Goal: Task Accomplishment & Management: Manage account settings

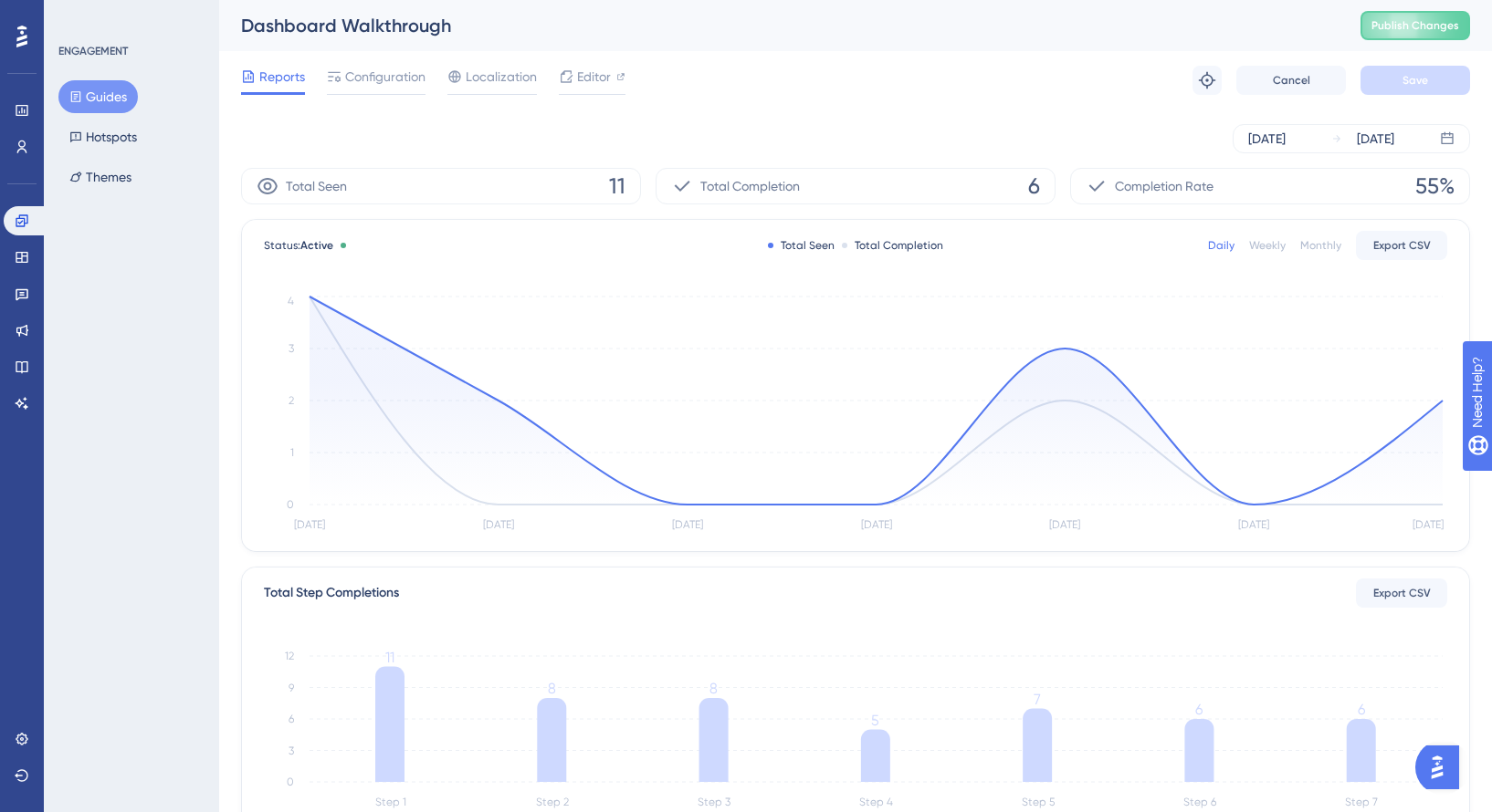
click at [114, 103] on button "Guides" at bounding box center [98, 96] width 79 height 33
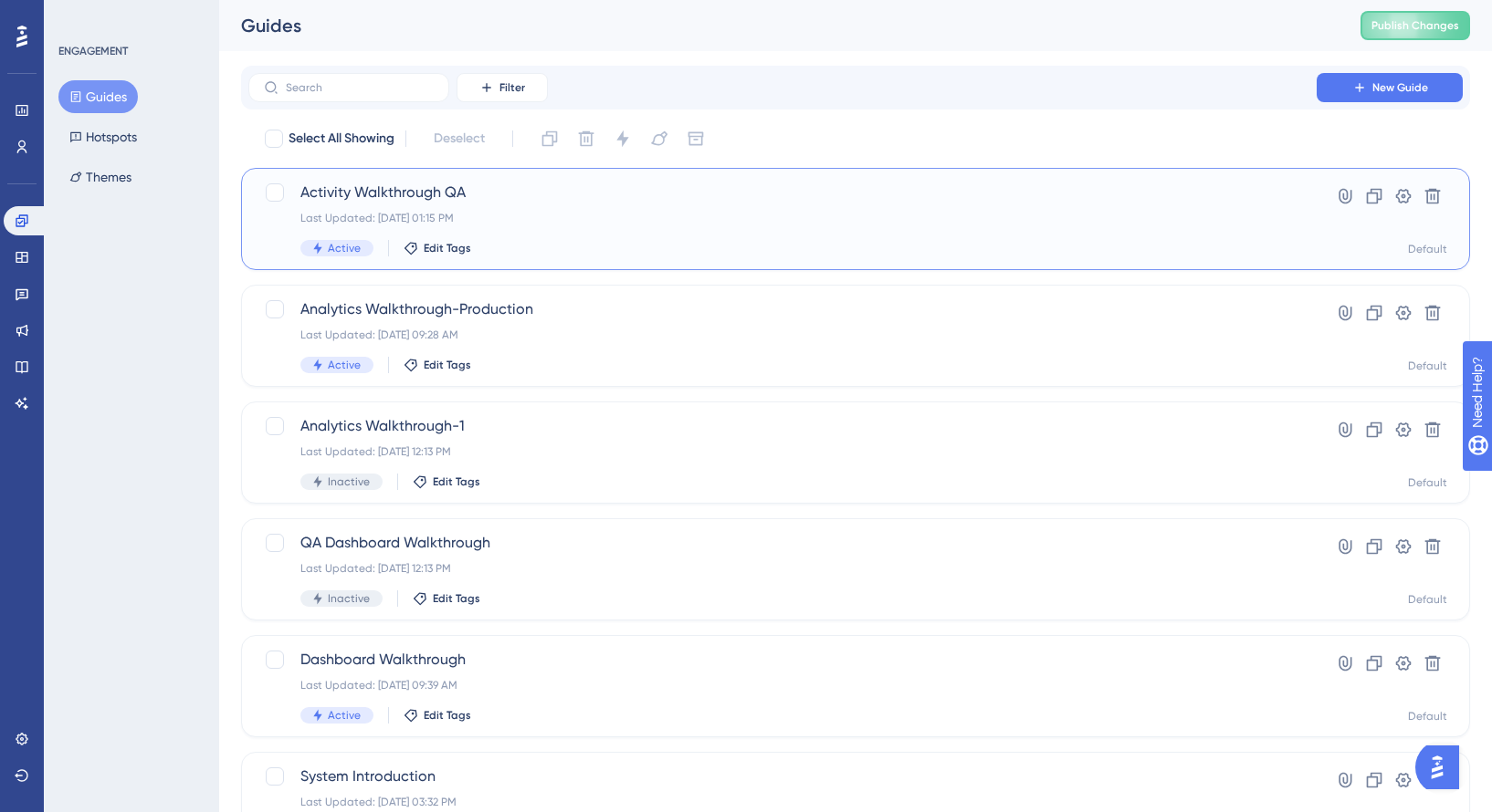
click at [565, 213] on div "Last Updated: Sep 01 2025, 01:15 PM" at bounding box center [782, 218] width 964 height 14
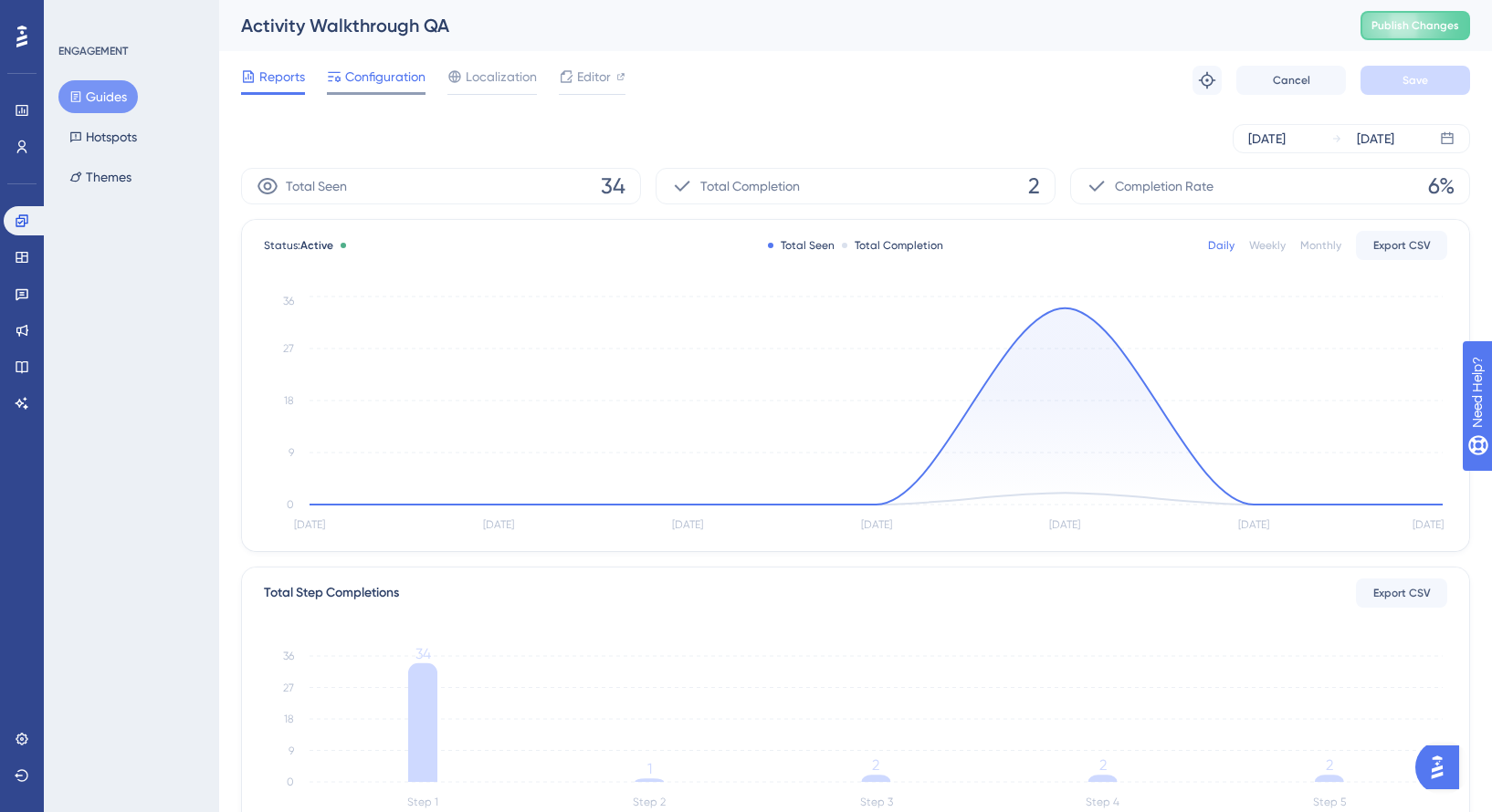
click at [394, 77] on span "Configuration" at bounding box center [384, 76] width 80 height 22
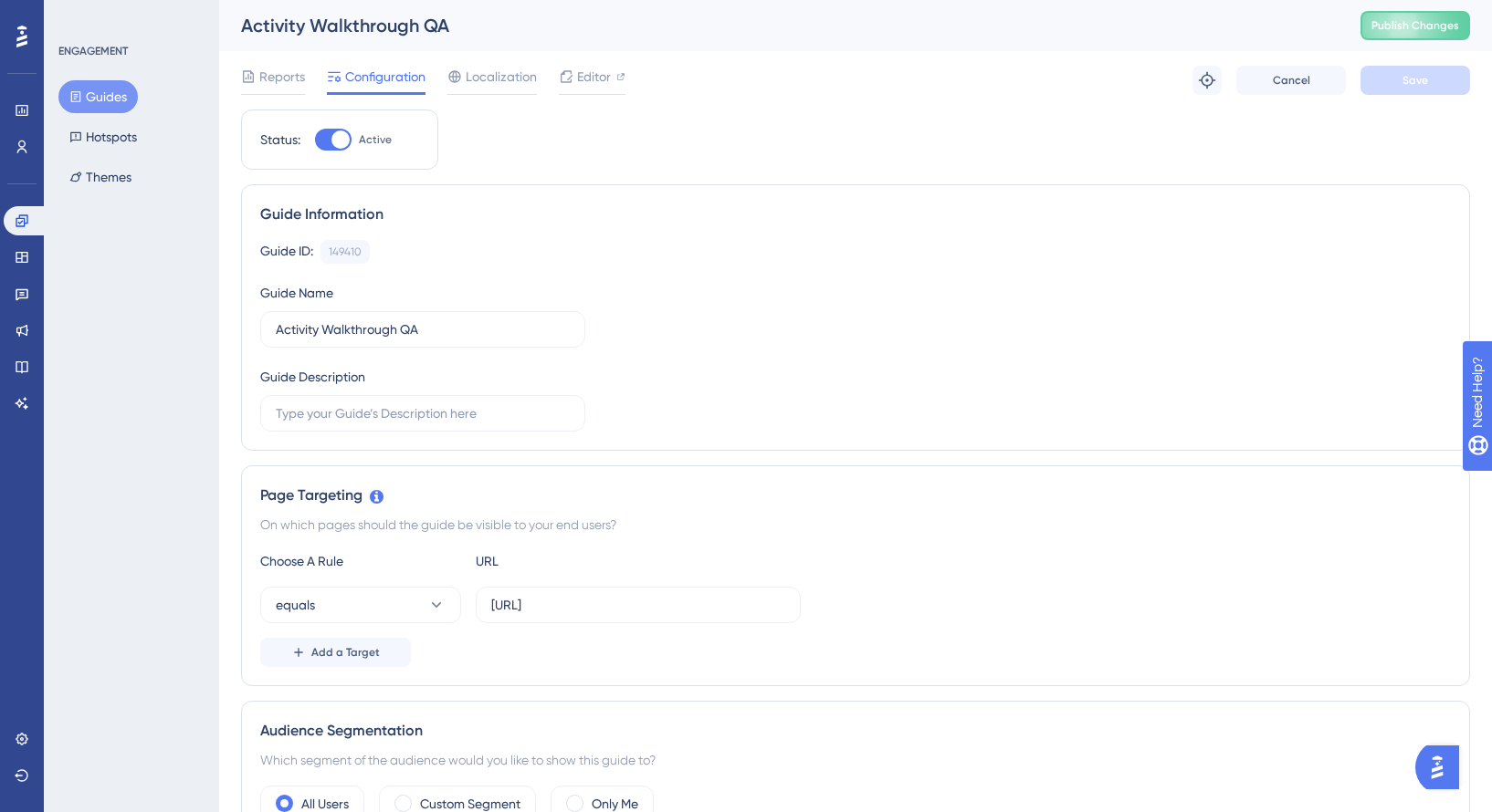
click at [335, 140] on div at bounding box center [340, 140] width 18 height 18
click at [315, 140] on input "Active" at bounding box center [314, 140] width 1 height 1
checkbox input "false"
click at [1408, 79] on span "Save" at bounding box center [1415, 80] width 26 height 14
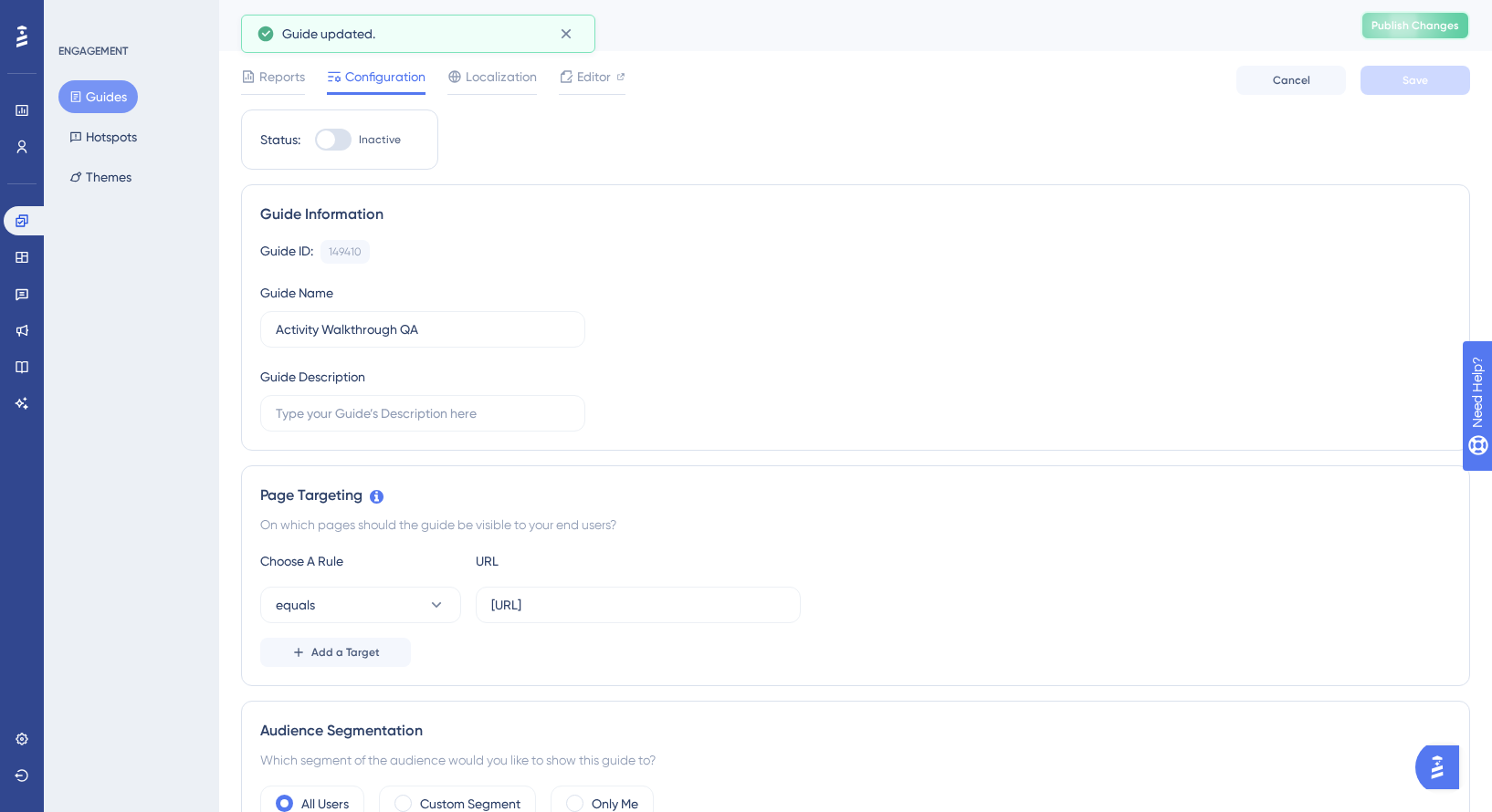
click at [1424, 34] on button "Publish Changes" at bounding box center [1415, 25] width 110 height 29
click at [595, 79] on span "Editor" at bounding box center [593, 76] width 34 height 22
click at [1394, 28] on span "Publish Changes" at bounding box center [1414, 25] width 88 height 14
